Goal: Check status: Check status

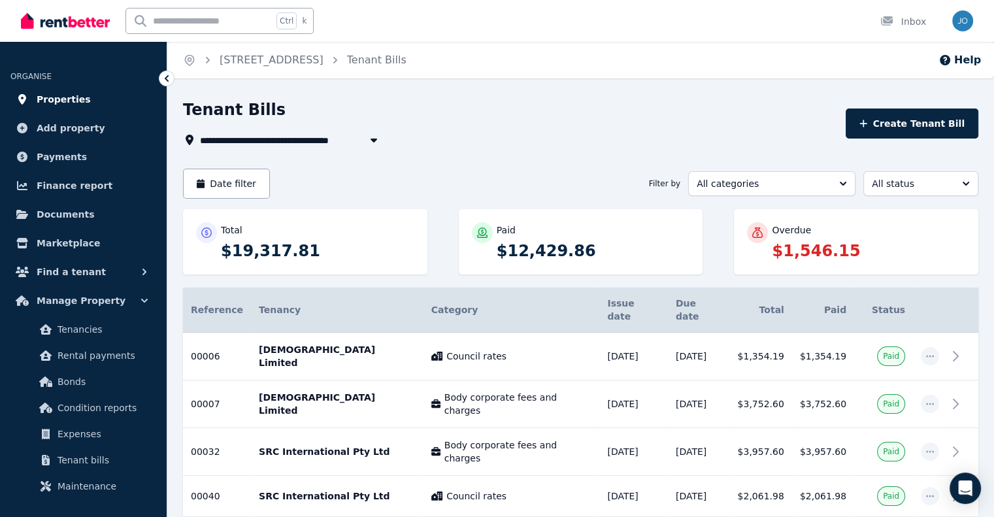
click at [52, 101] on span "Properties" at bounding box center [64, 100] width 54 height 16
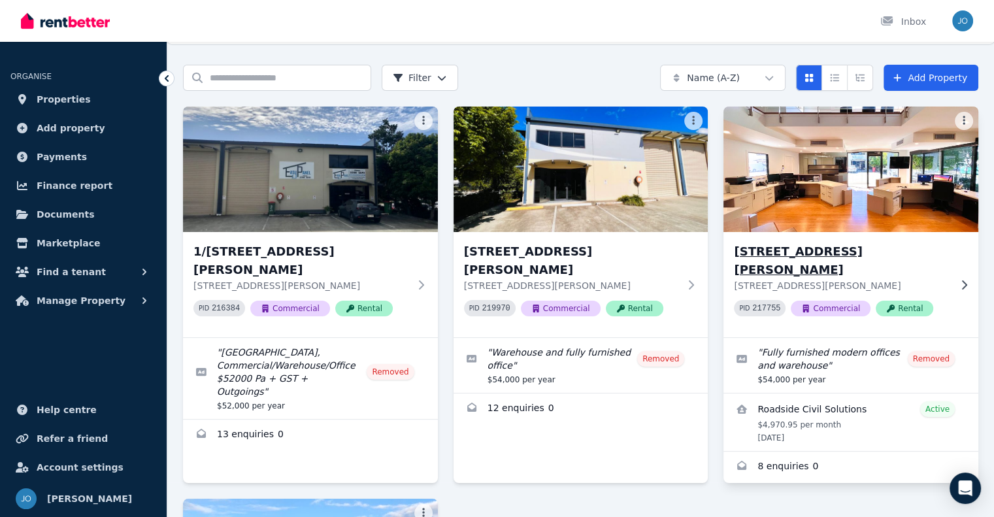
scroll to position [65, 0]
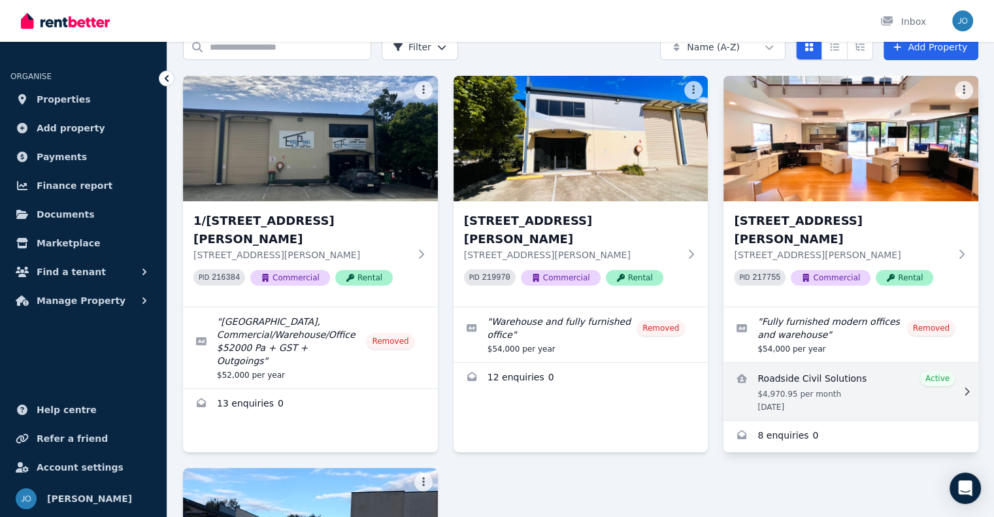
click at [862, 367] on link "View details for Roadside Civil Solutions" at bounding box center [851, 392] width 255 height 58
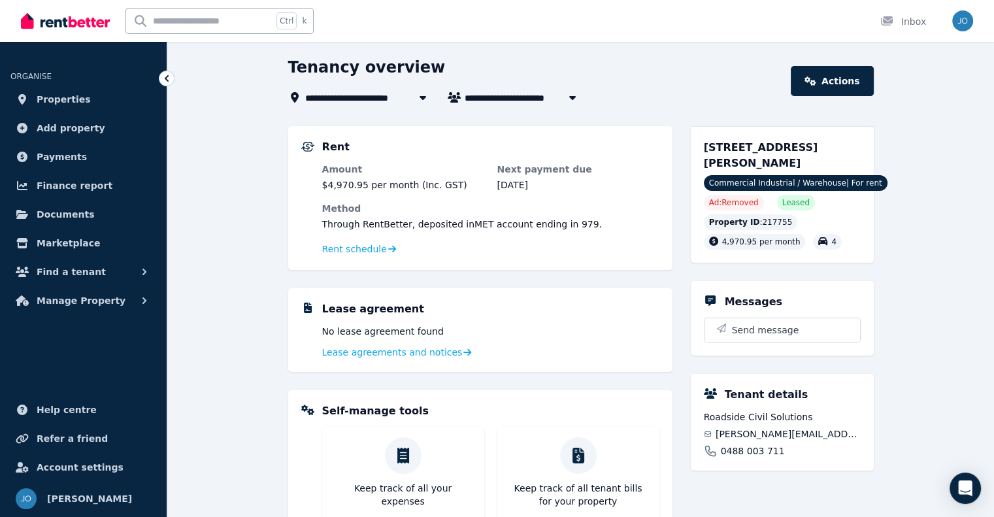
scroll to position [65, 0]
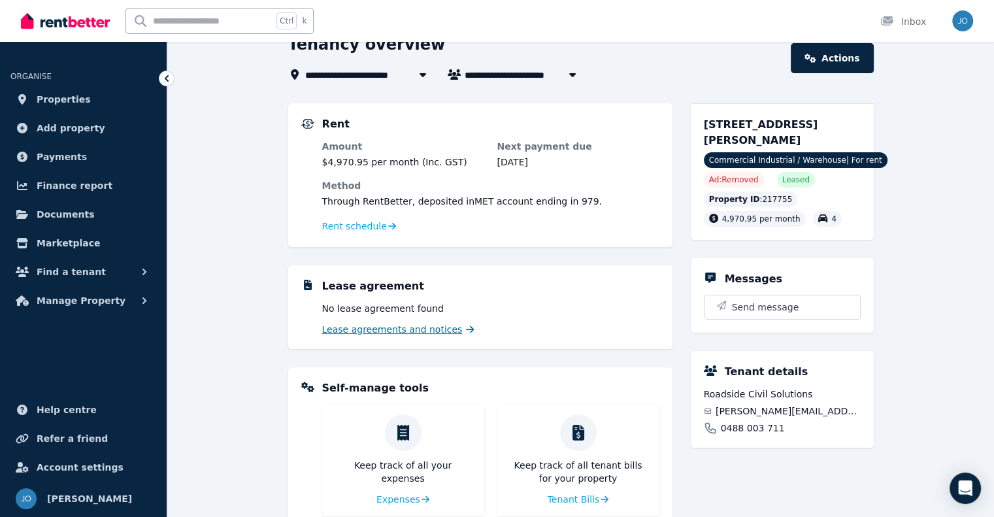
click at [420, 328] on span "Lease agreements and notices" at bounding box center [392, 329] width 141 height 13
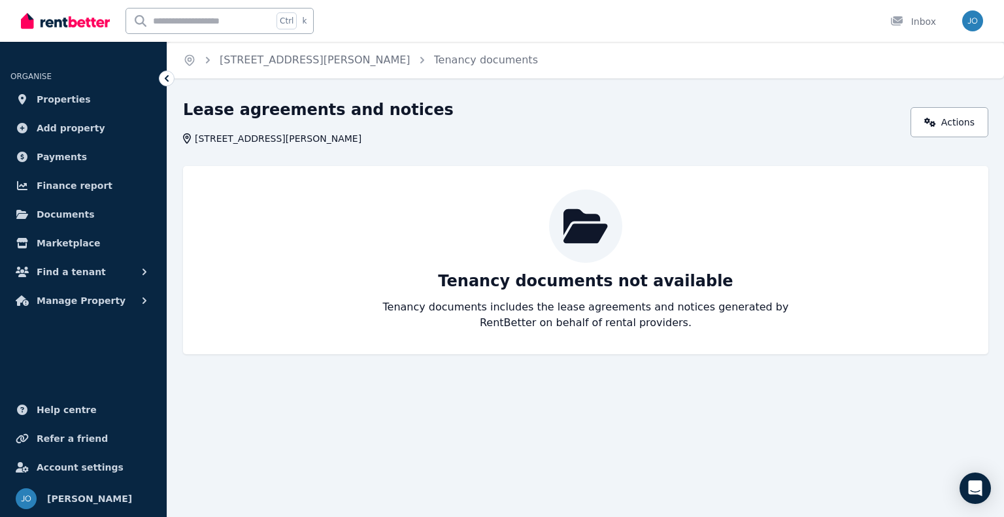
click at [165, 78] on icon at bounding box center [167, 78] width 4 height 7
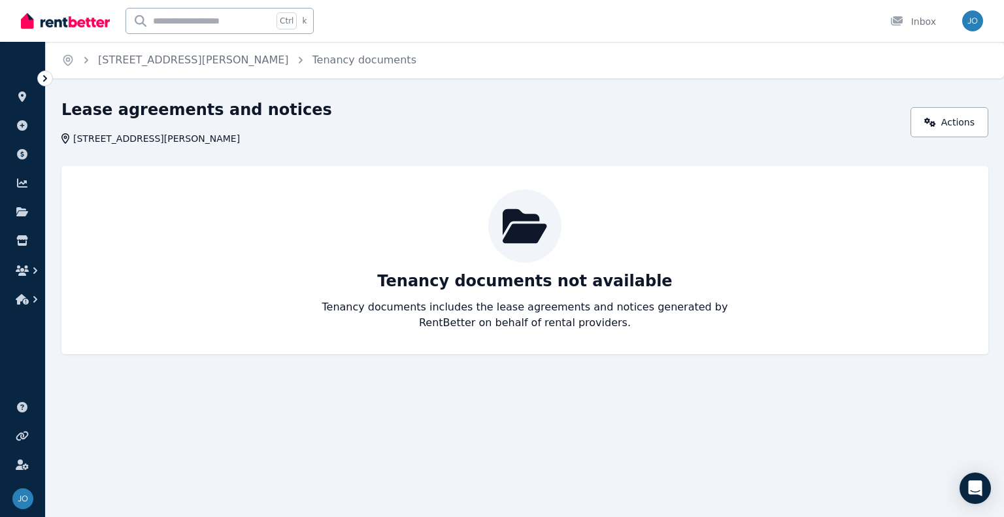
click at [48, 76] on icon at bounding box center [45, 78] width 13 height 13
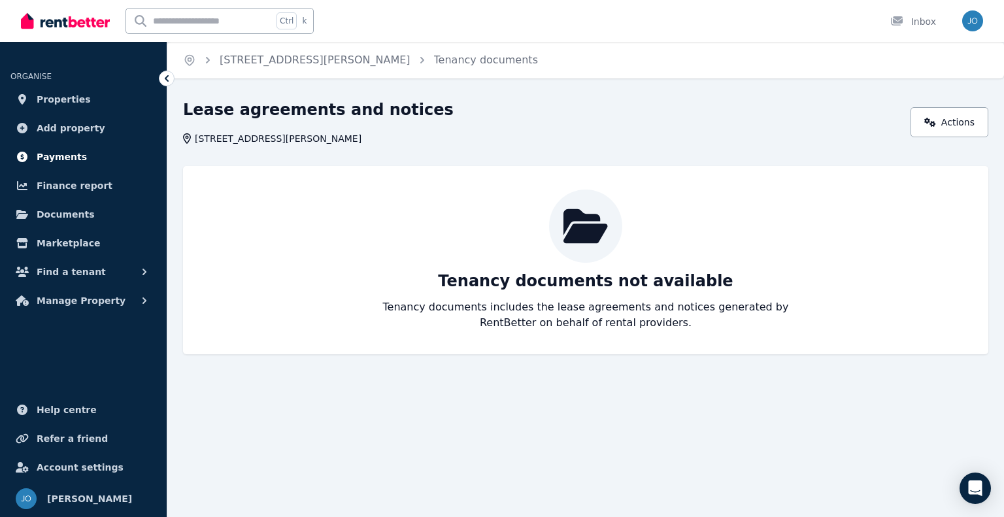
click at [75, 156] on span "Payments" at bounding box center [62, 157] width 50 height 16
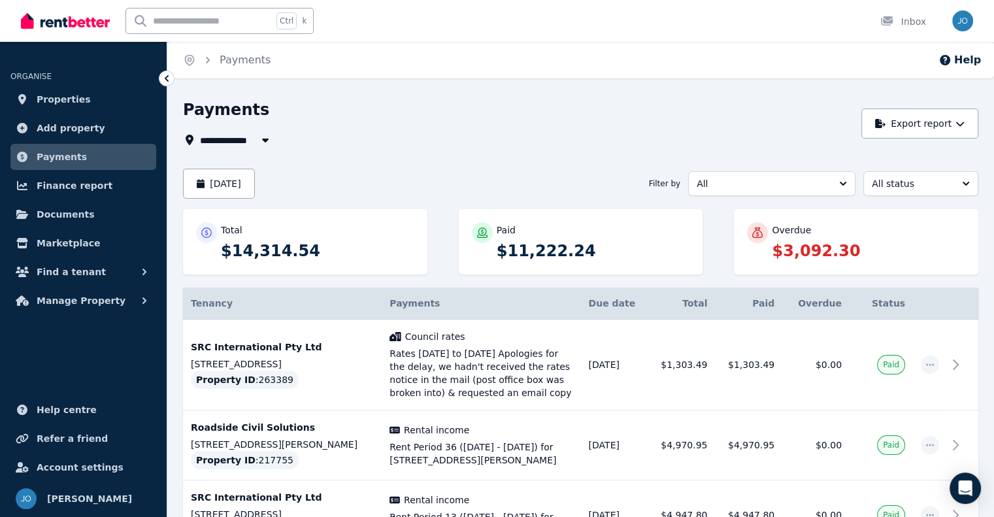
click at [264, 148] on div "**********" at bounding box center [580, 451] width 795 height 705
click at [267, 143] on icon "button" at bounding box center [265, 140] width 13 height 10
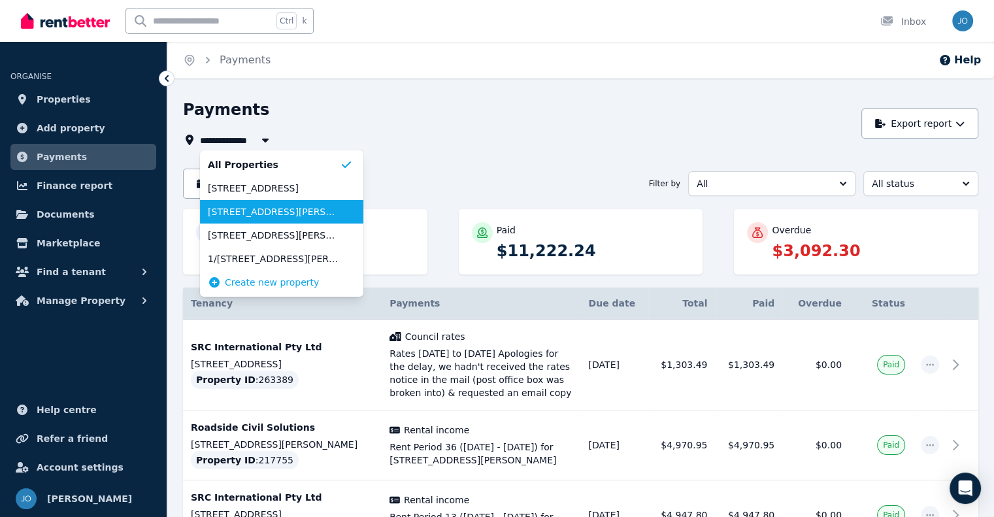
click at [312, 211] on span "[STREET_ADDRESS][PERSON_NAME]" at bounding box center [274, 211] width 132 height 13
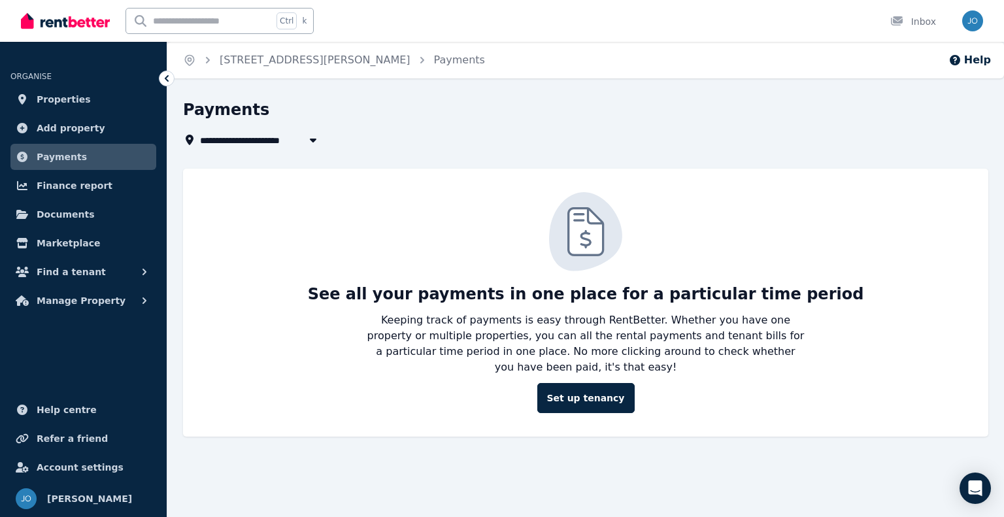
click at [246, 144] on span "[STREET_ADDRESS][PERSON_NAME]" at bounding box center [295, 140] width 190 height 16
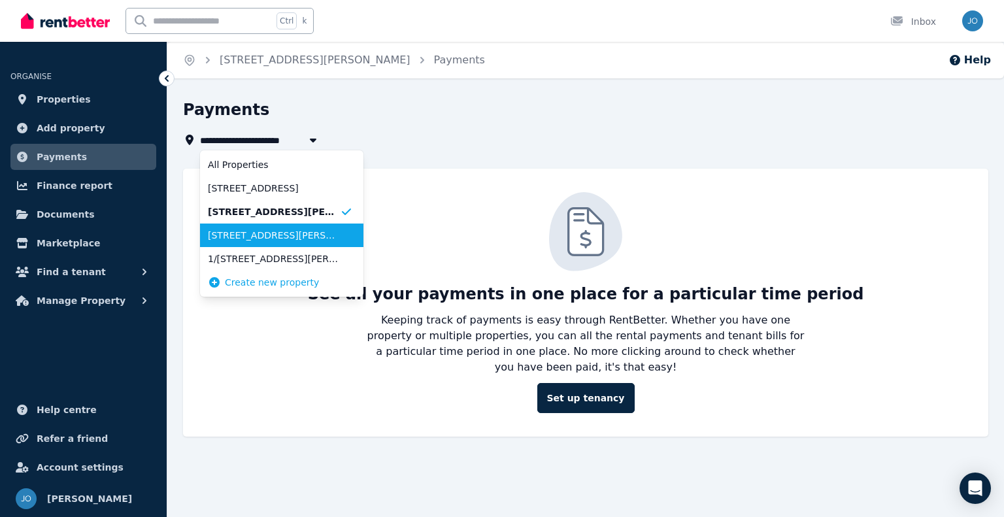
click at [263, 236] on span "[STREET_ADDRESS][PERSON_NAME]" at bounding box center [274, 235] width 132 height 13
type input "**********"
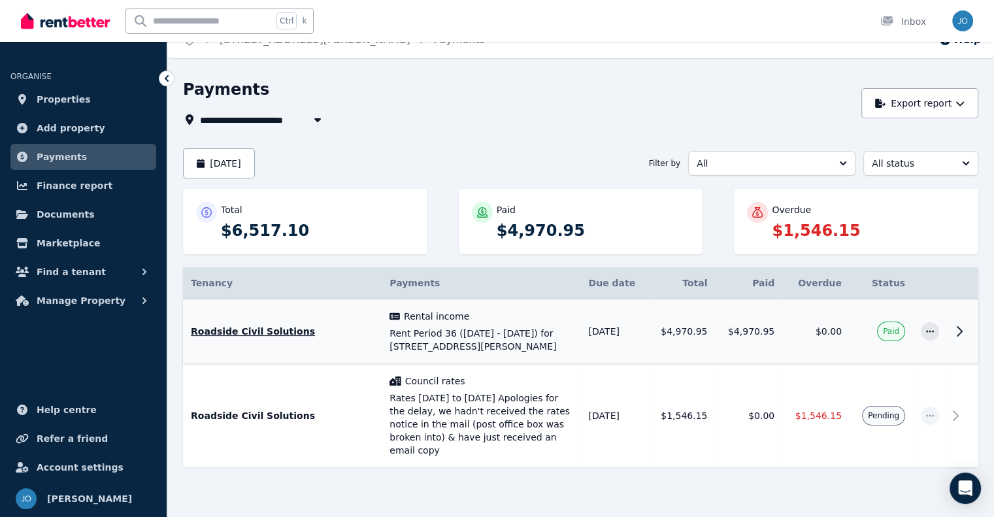
scroll to position [41, 0]
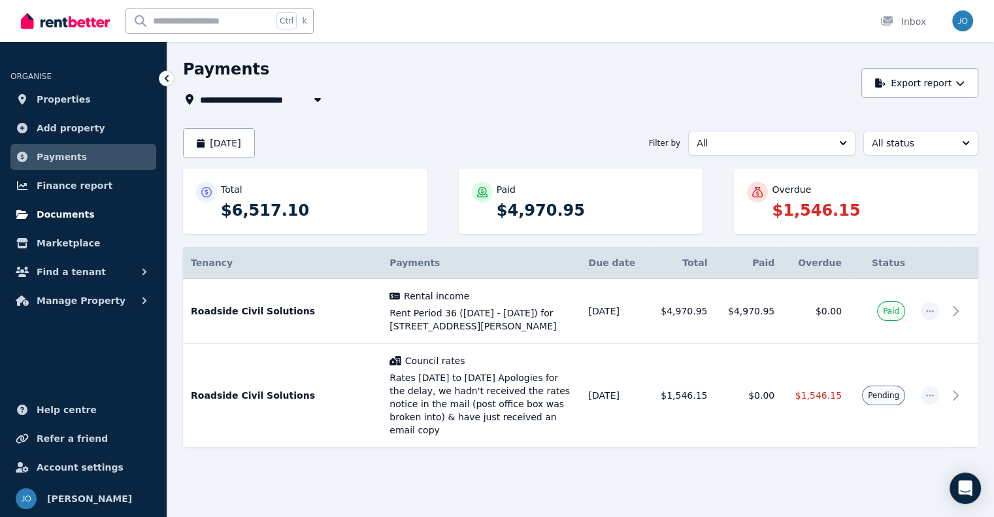
click at [79, 222] on span "Documents" at bounding box center [66, 215] width 58 height 16
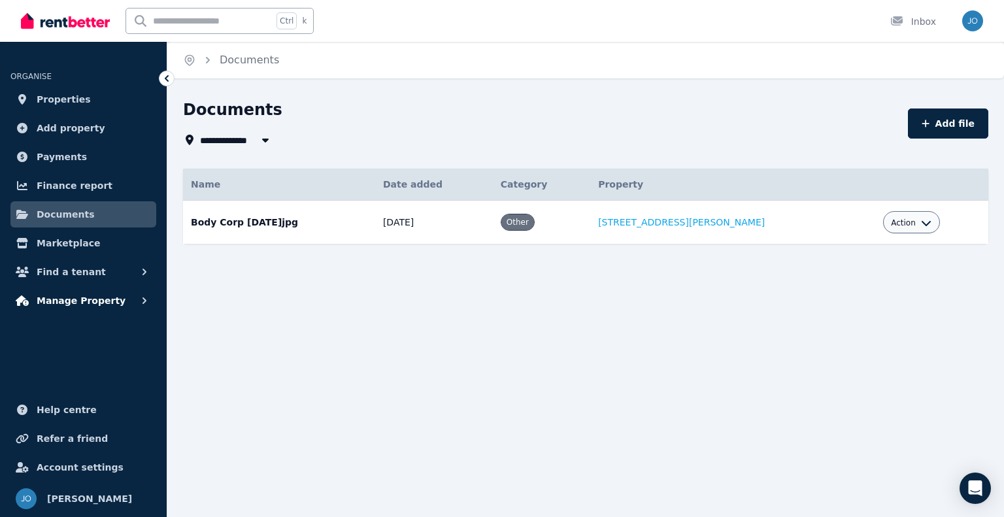
click at [118, 292] on button "Manage Property" at bounding box center [83, 301] width 146 height 26
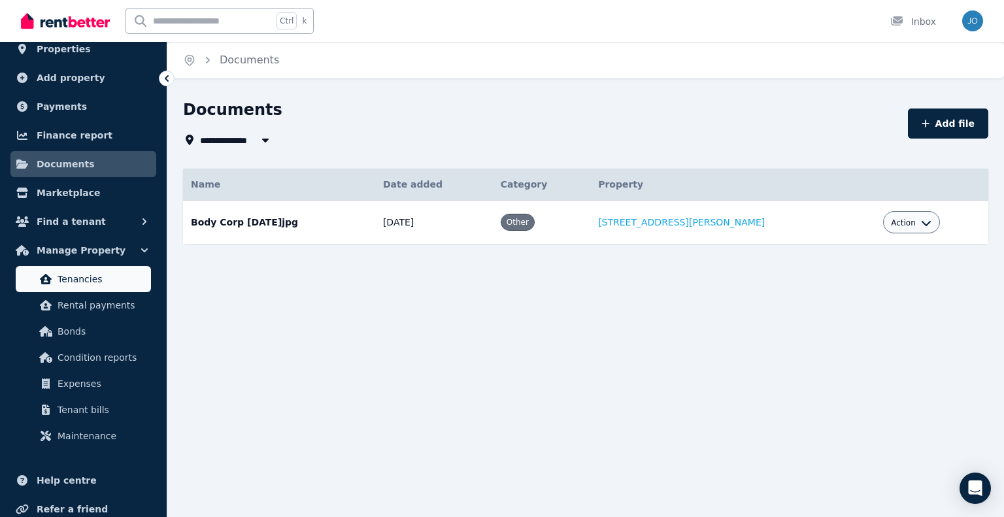
scroll to position [65, 0]
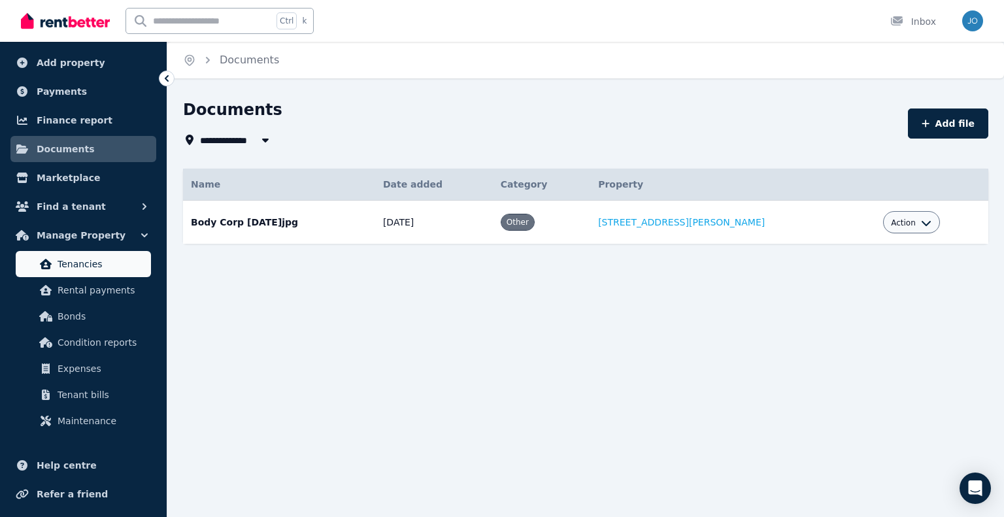
click at [95, 267] on span "Tenancies" at bounding box center [102, 264] width 88 height 16
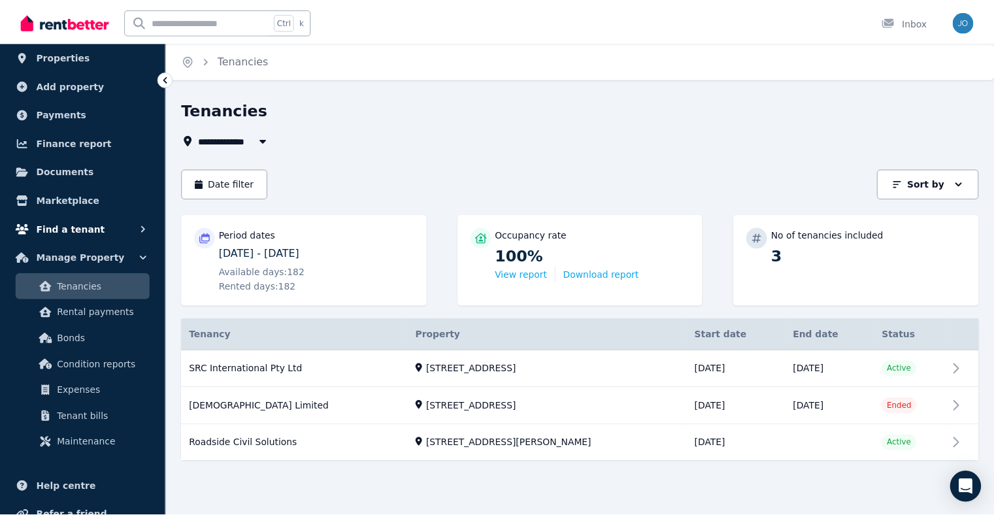
scroll to position [65, 0]
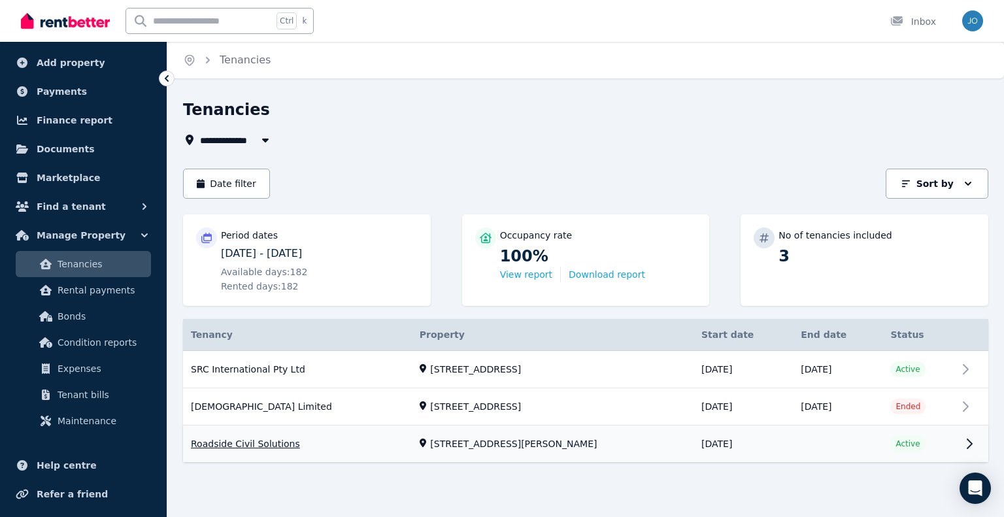
click at [481, 446] on link "View property details" at bounding box center [585, 444] width 805 height 37
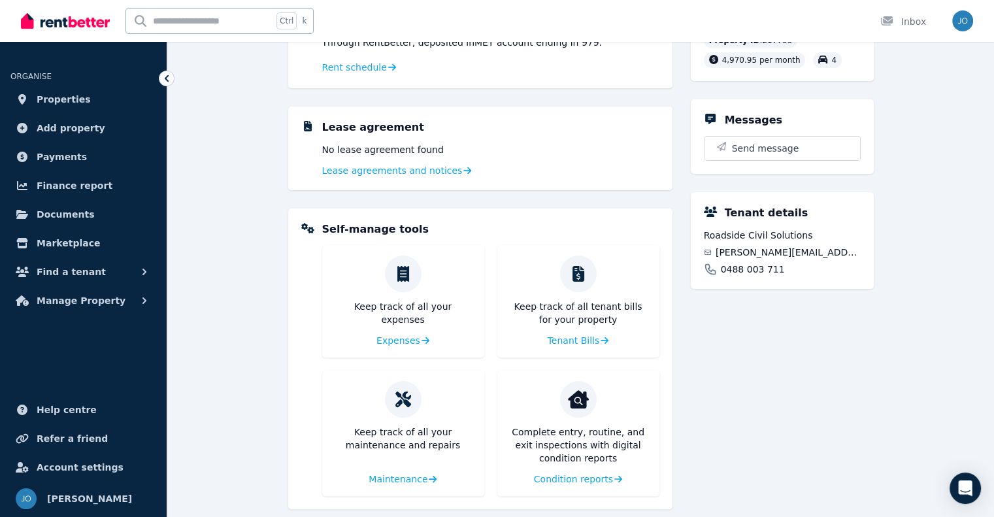
scroll to position [240, 0]
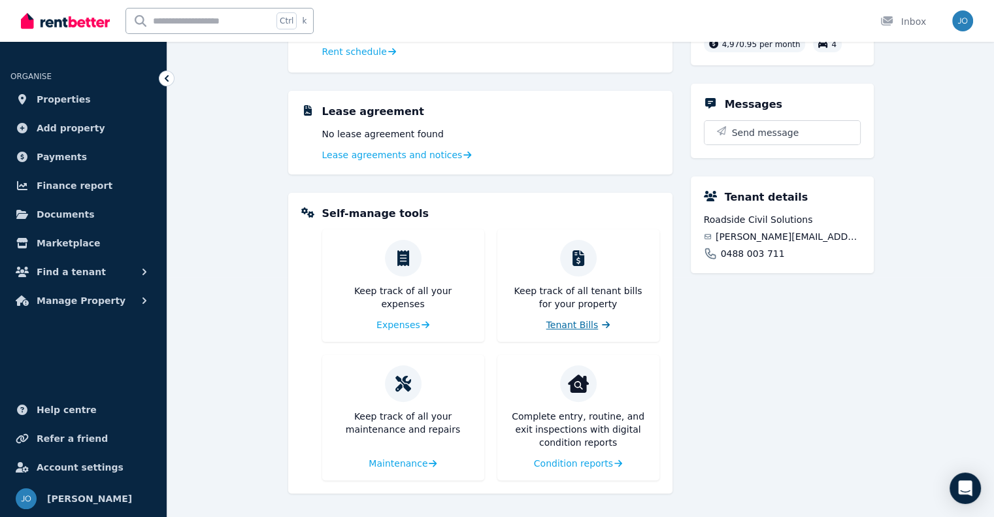
click at [591, 329] on span "Tenant Bills" at bounding box center [572, 324] width 52 height 13
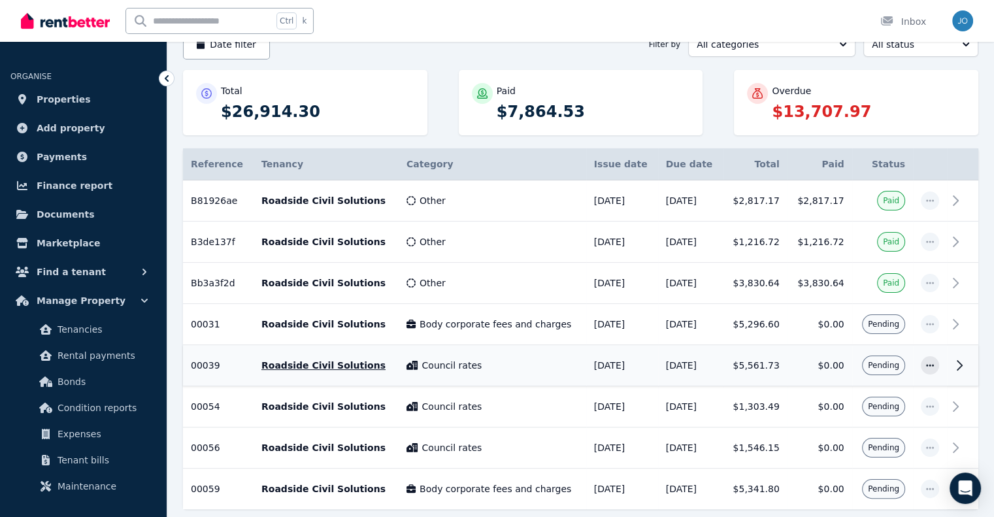
scroll to position [199, 0]
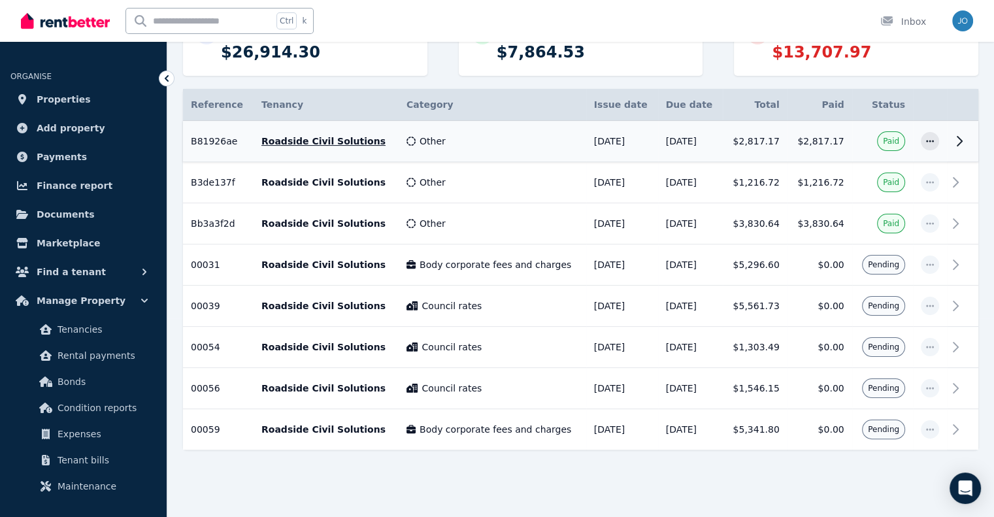
click at [614, 141] on td "[DATE]" at bounding box center [622, 141] width 72 height 41
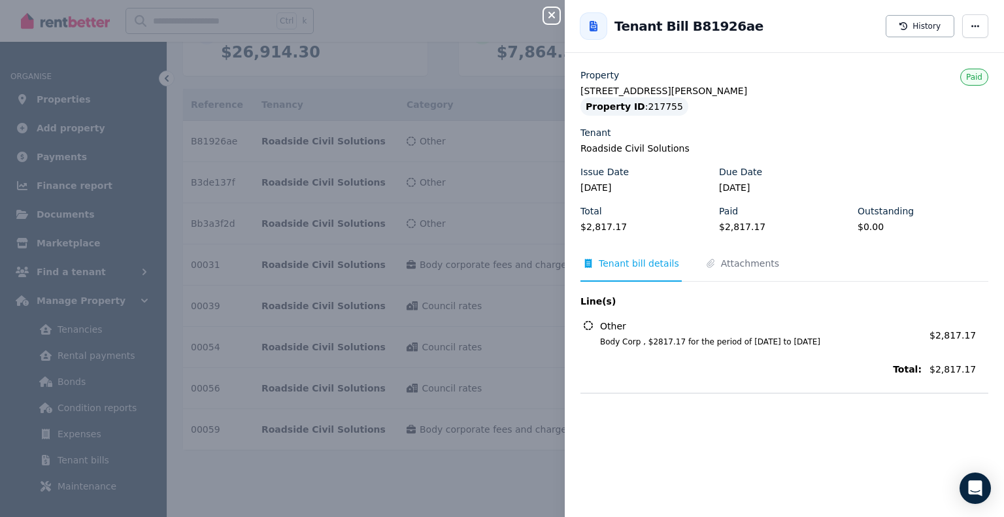
click at [550, 18] on icon "button" at bounding box center [552, 15] width 16 height 10
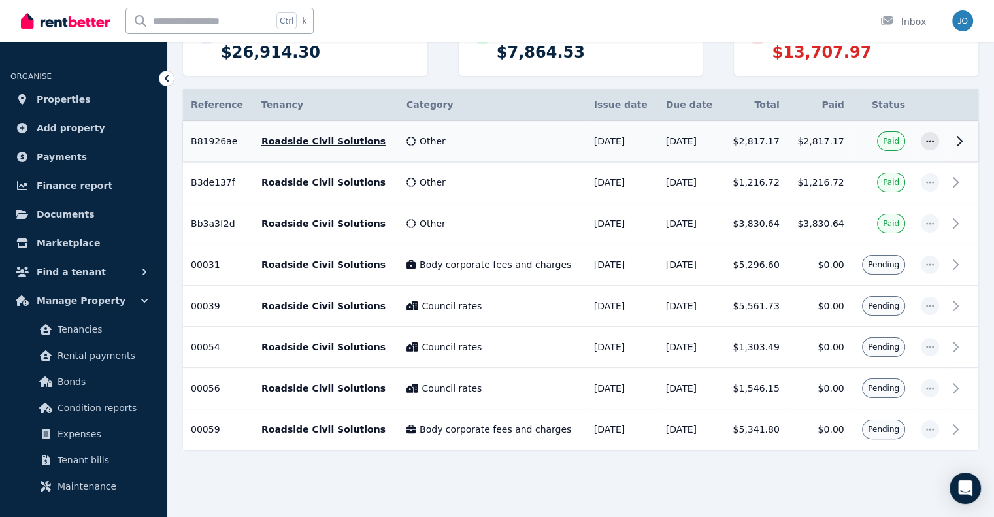
click at [692, 138] on td "[DATE]" at bounding box center [690, 141] width 65 height 41
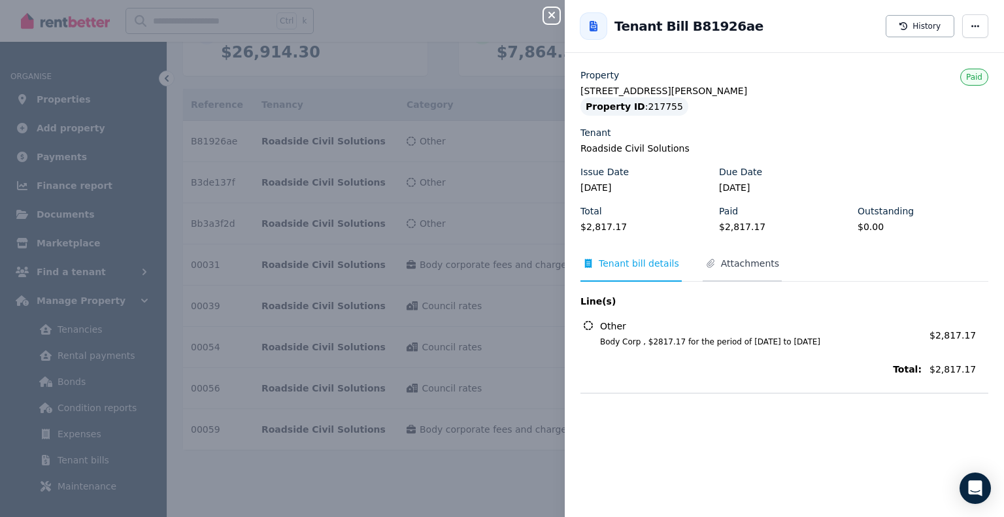
click at [737, 261] on span "Attachments" at bounding box center [750, 263] width 58 height 13
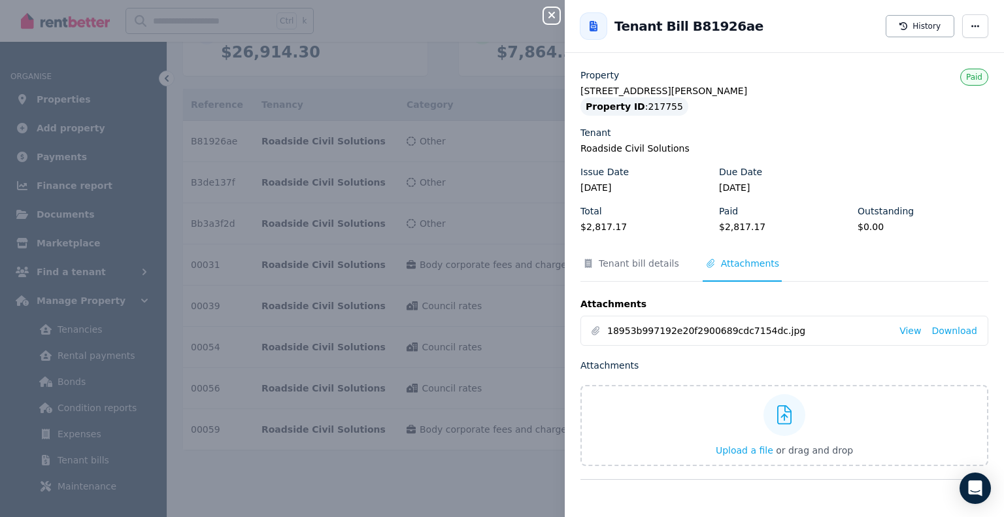
click at [896, 332] on li "18953b997192e20f2900689cdc7154dc.jpg View Download" at bounding box center [784, 330] width 407 height 29
click at [899, 331] on link "View" at bounding box center [910, 330] width 22 height 13
click at [482, 21] on div "Close panel Back to Tenant Bill B81926ae History Property [STREET_ADDRESS][PERS…" at bounding box center [502, 258] width 1004 height 517
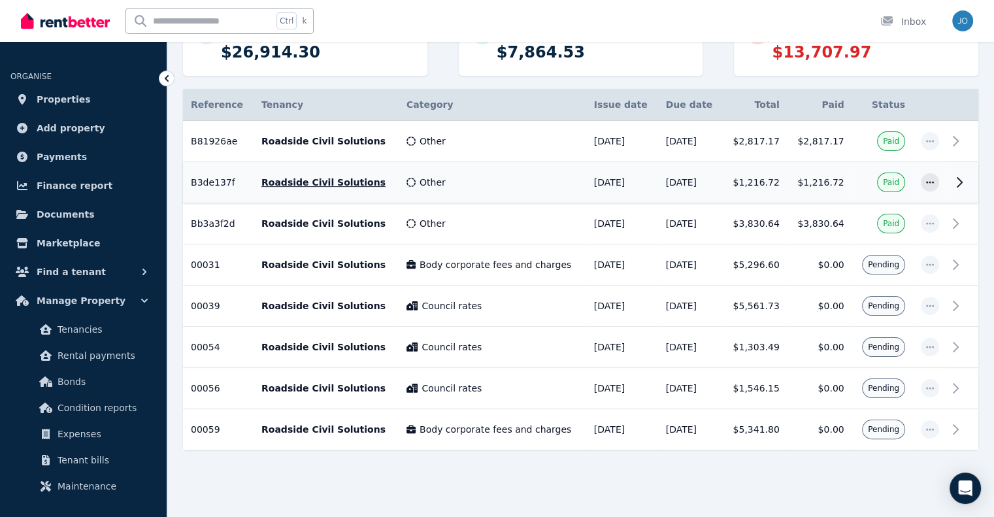
click at [623, 184] on td "[DATE]" at bounding box center [622, 182] width 72 height 41
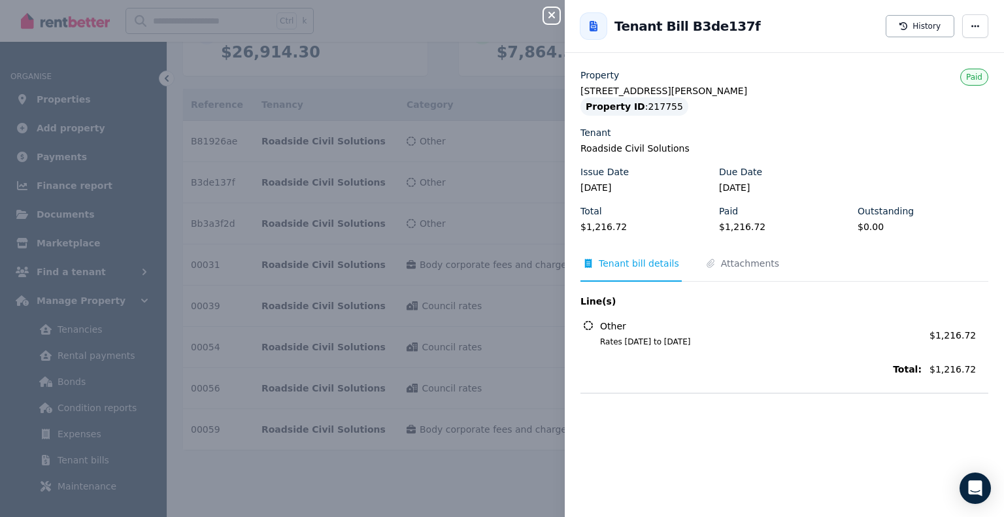
click at [553, 16] on icon "button" at bounding box center [551, 15] width 7 height 7
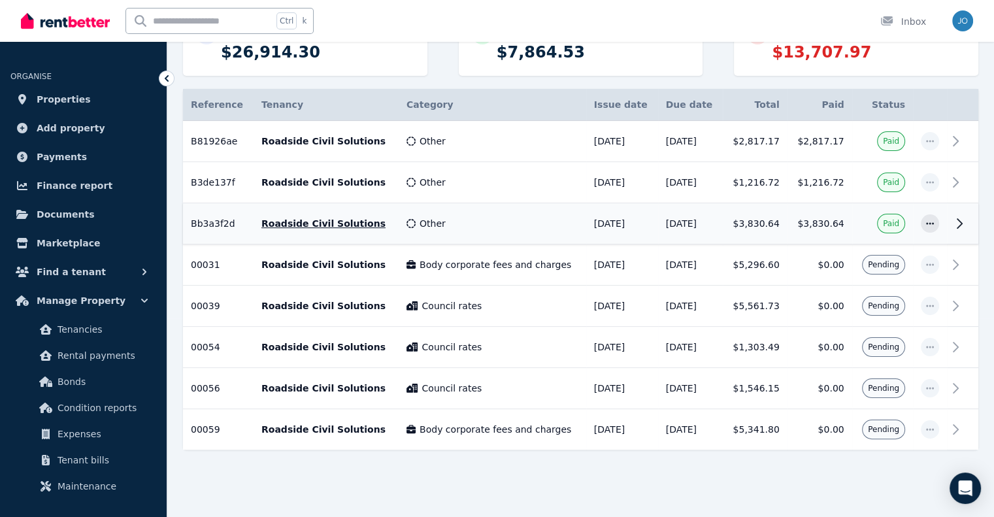
click at [588, 222] on td "[DATE]" at bounding box center [622, 223] width 72 height 41
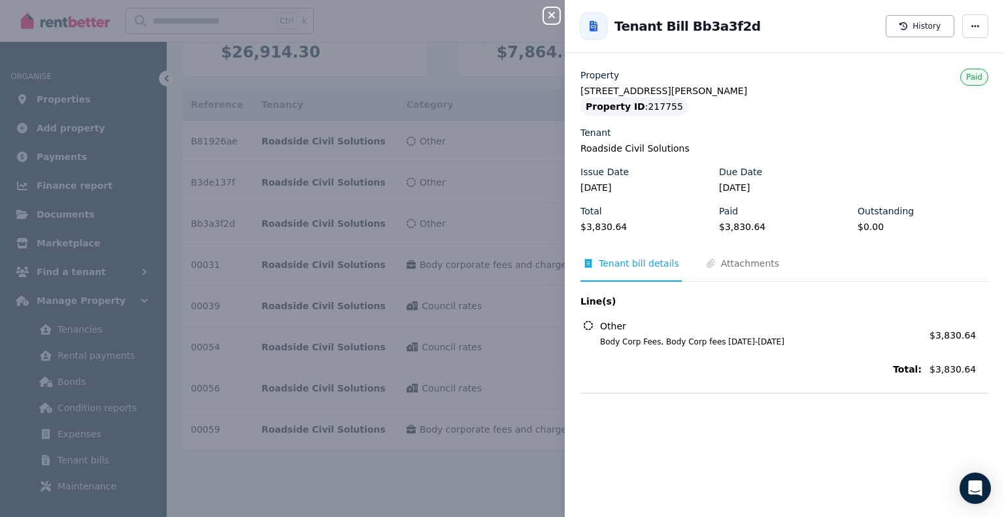
click at [551, 17] on icon "button" at bounding box center [551, 15] width 7 height 7
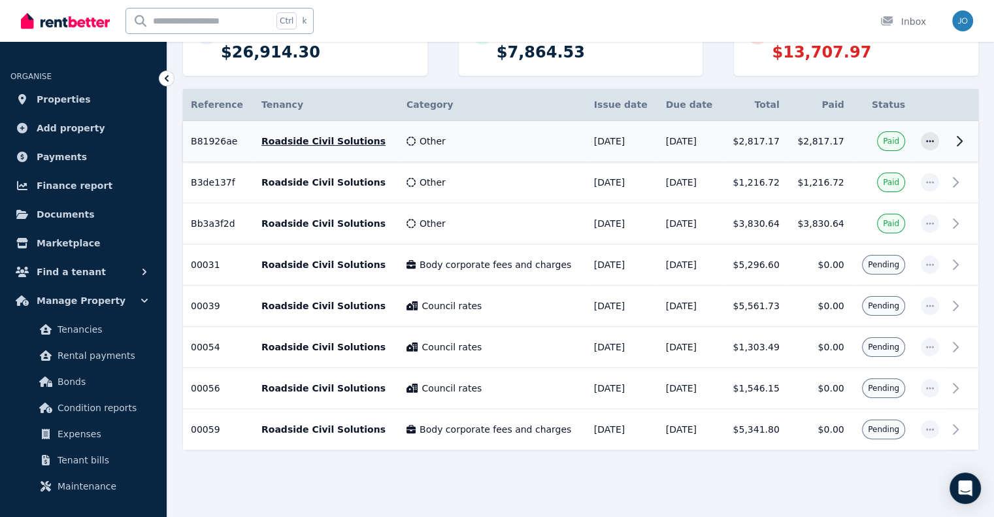
click at [820, 148] on td "$2,817.17" at bounding box center [820, 141] width 65 height 41
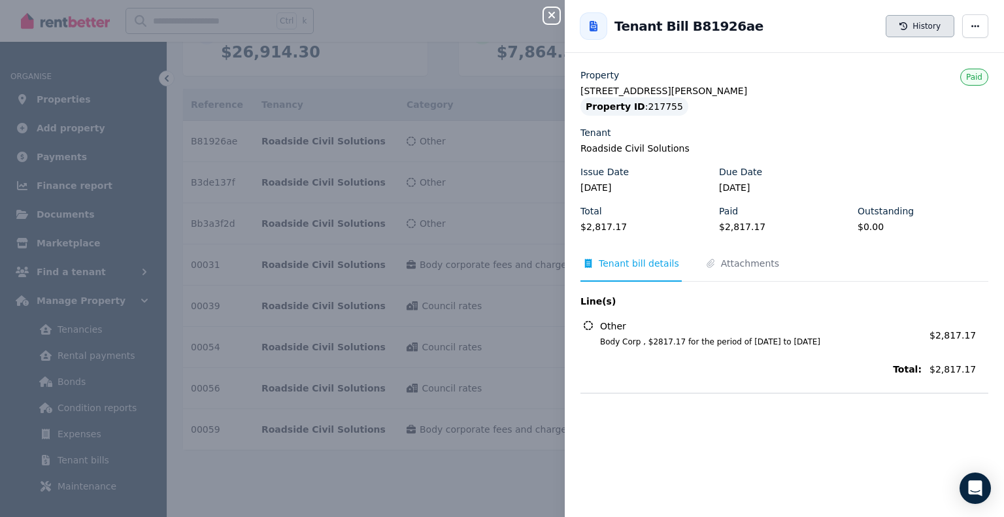
click at [923, 29] on button "History" at bounding box center [920, 26] width 69 height 22
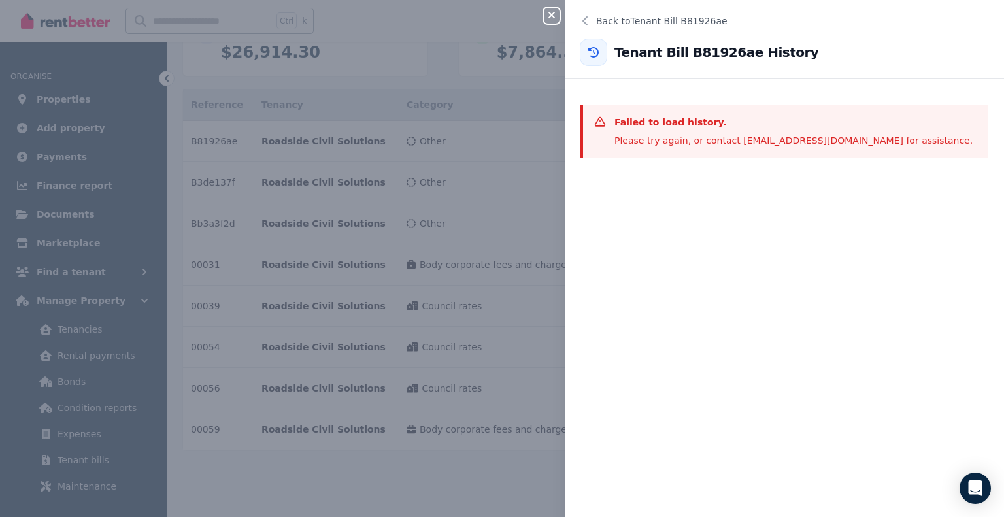
click at [544, 7] on div "Close panel" at bounding box center [557, 12] width 26 height 24
click at [550, 14] on icon "button" at bounding box center [551, 15] width 7 height 7
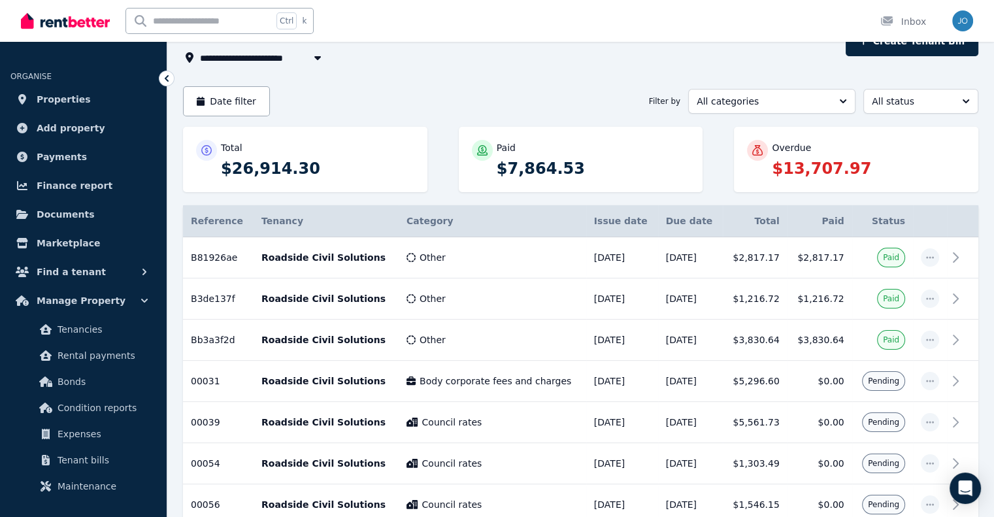
scroll to position [3, 0]
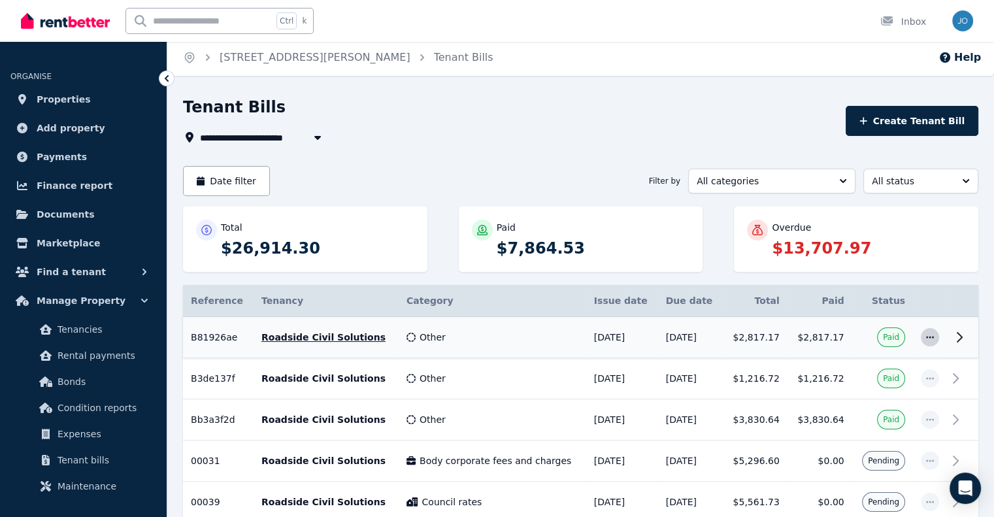
click at [935, 339] on span "button" at bounding box center [930, 337] width 18 height 18
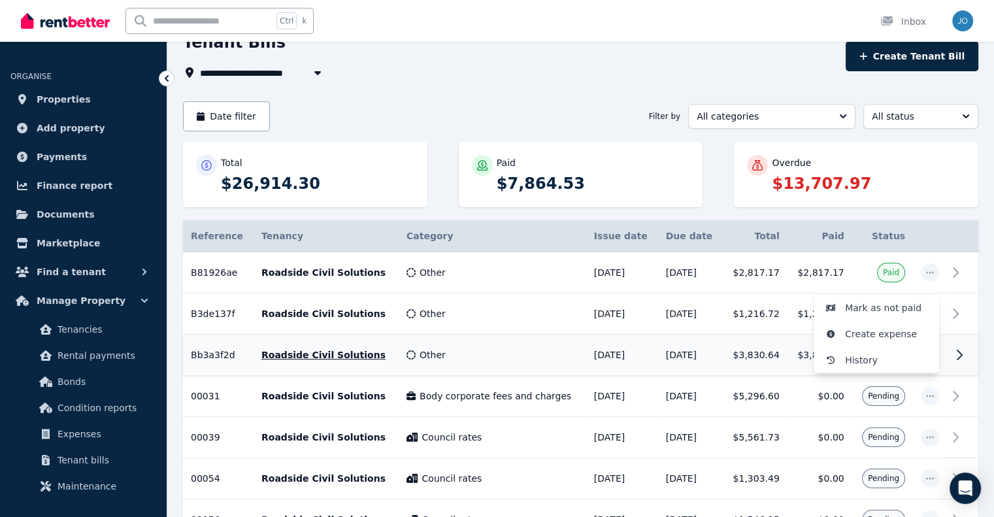
scroll to position [68, 0]
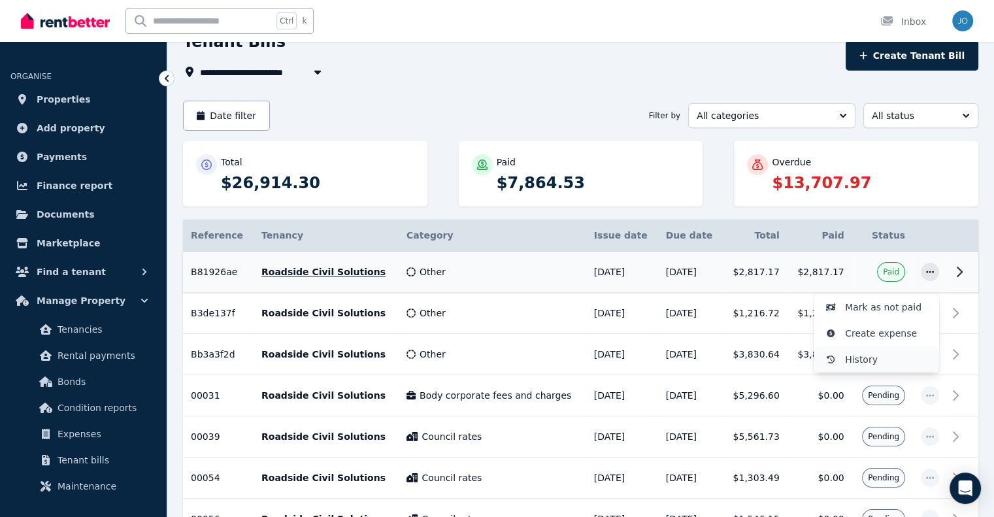
click at [897, 354] on span "History" at bounding box center [887, 360] width 84 height 16
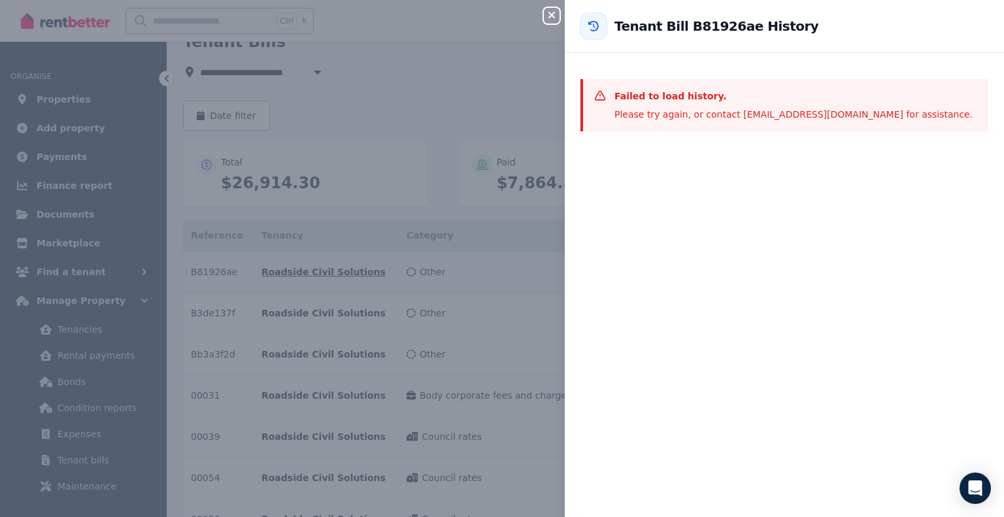
click at [544, 18] on icon "button" at bounding box center [552, 15] width 16 height 10
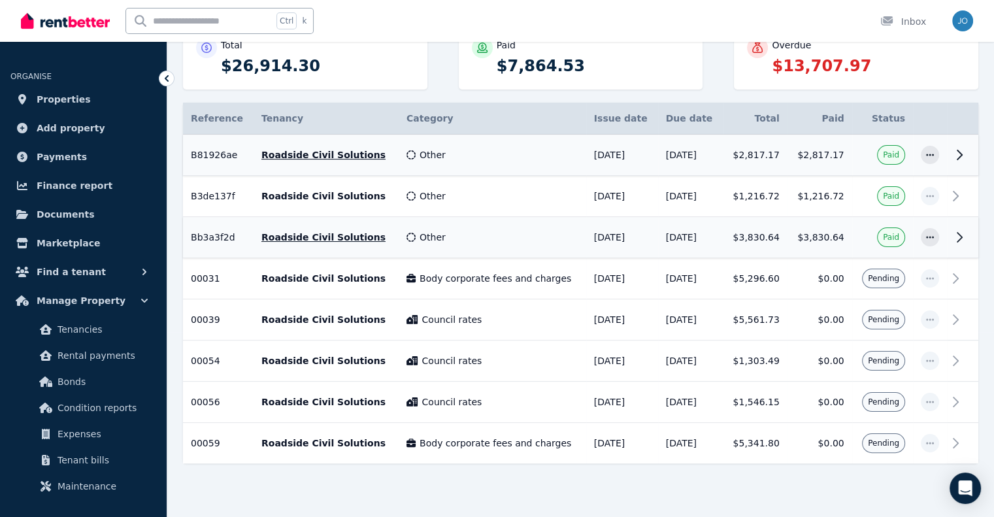
scroll to position [199, 0]
